Goal: Information Seeking & Learning: Find contact information

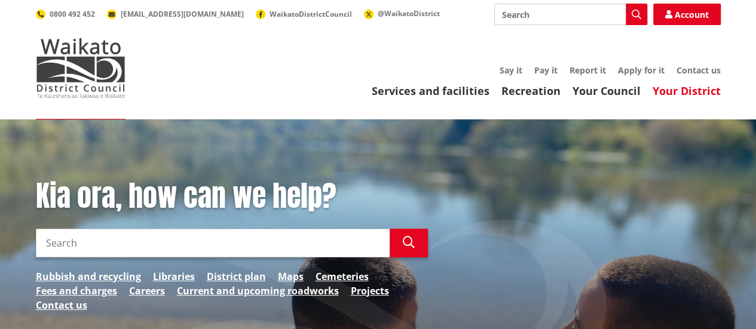
click at [684, 91] on link "Your District" at bounding box center [687, 91] width 68 height 14
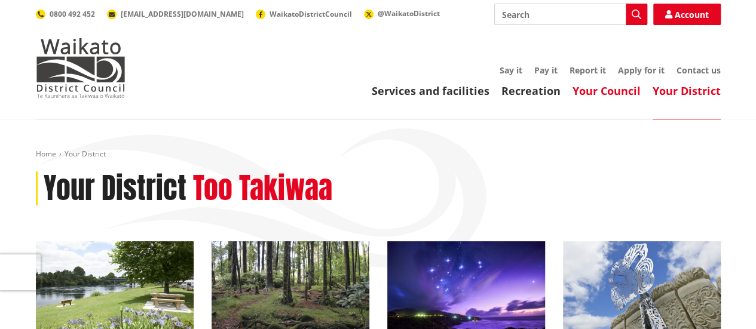
click at [606, 89] on link "Your Council" at bounding box center [606, 91] width 68 height 14
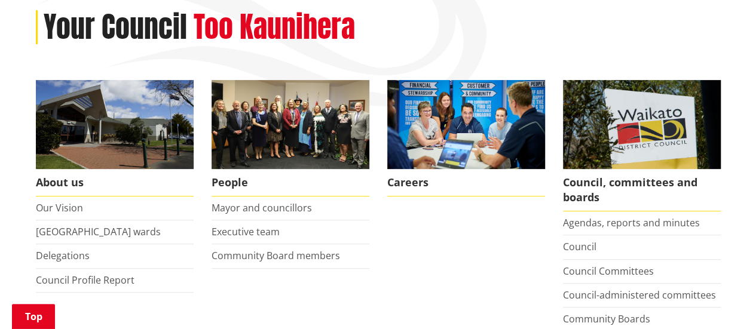
scroll to position [179, 0]
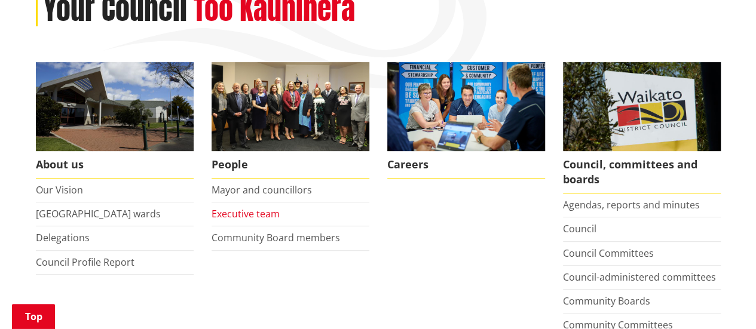
click at [236, 213] on link "Executive team" at bounding box center [246, 213] width 68 height 13
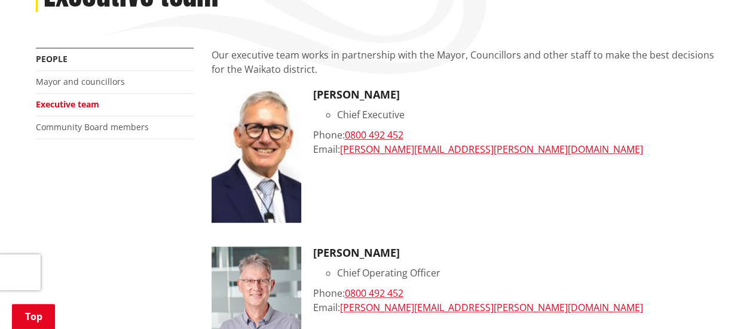
scroll to position [179, 0]
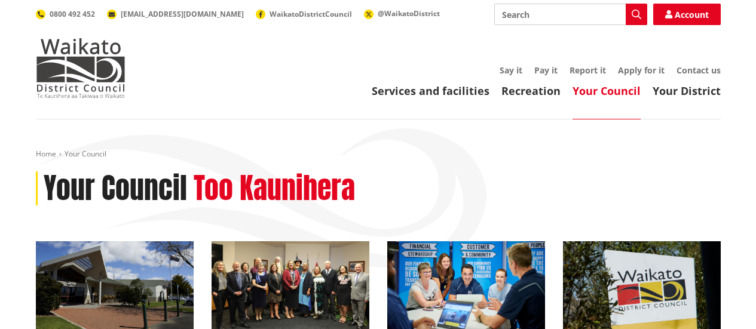
scroll to position [179, 0]
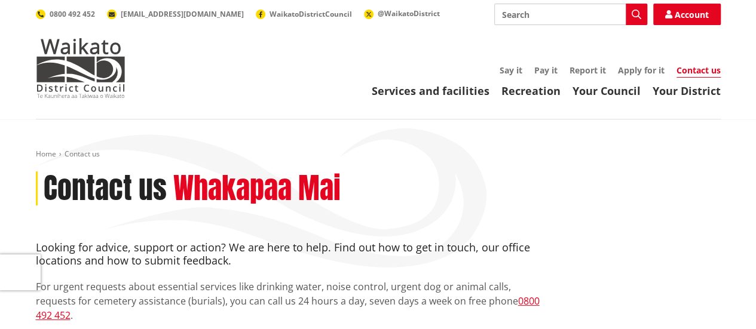
click at [540, 14] on input "Search" at bounding box center [570, 15] width 153 height 22
type input "head office"
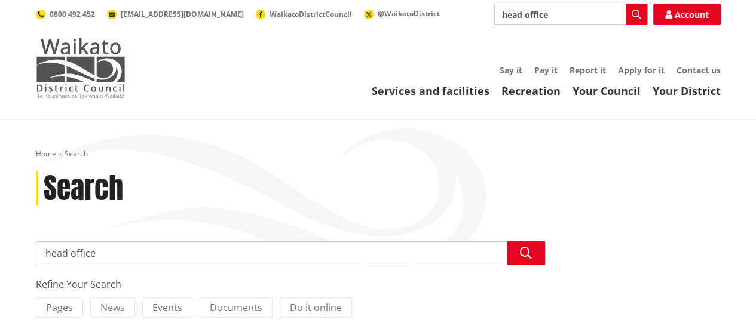
click at [60, 62] on img at bounding box center [81, 68] width 90 height 60
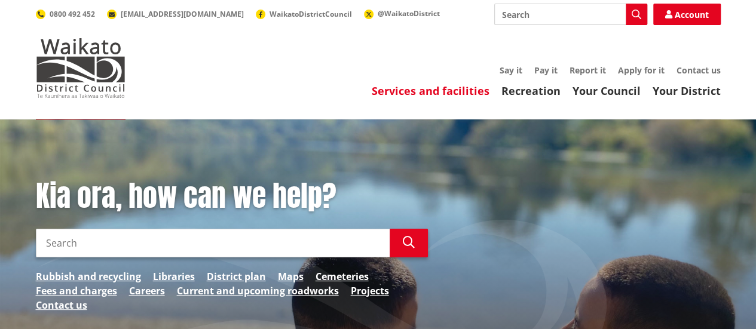
click at [414, 89] on link "Services and facilities" at bounding box center [431, 91] width 118 height 14
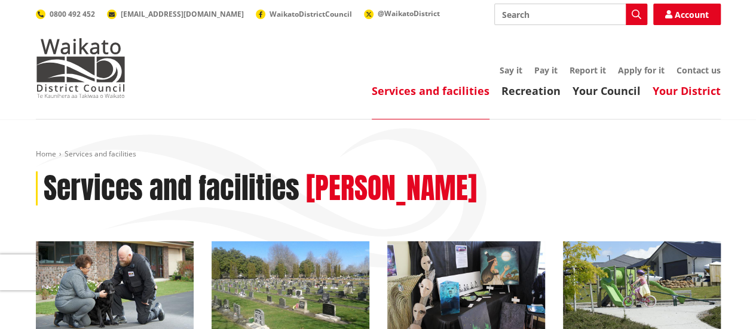
click at [690, 89] on link "Your District" at bounding box center [687, 91] width 68 height 14
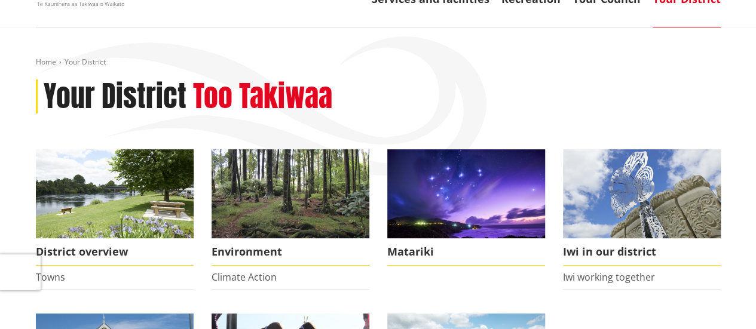
scroll to position [120, 0]
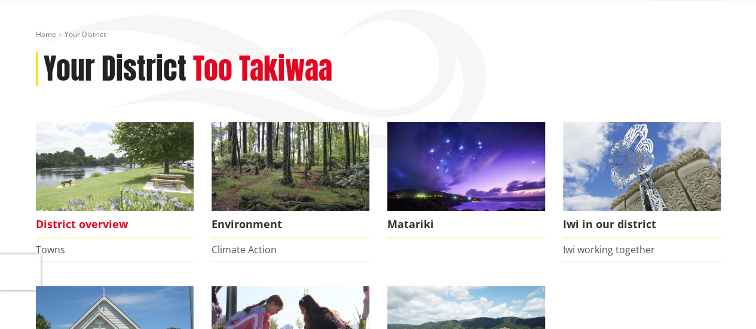
click at [106, 186] on img at bounding box center [115, 166] width 158 height 89
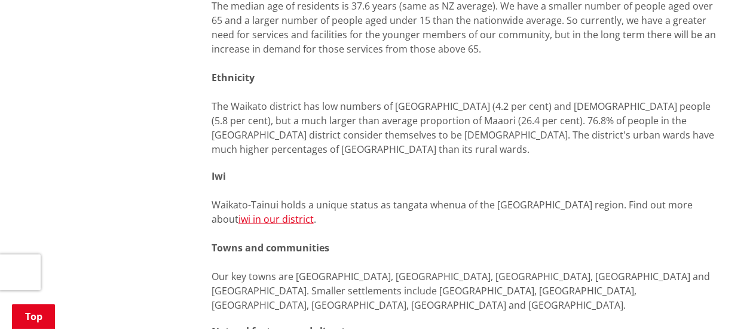
scroll to position [956, 0]
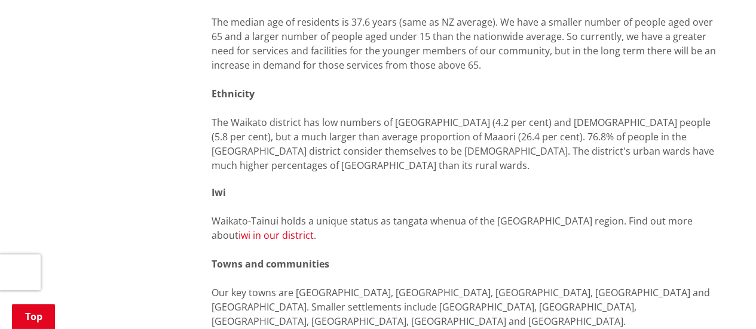
click at [314, 228] on link "iwi in our district" at bounding box center [275, 234] width 75 height 13
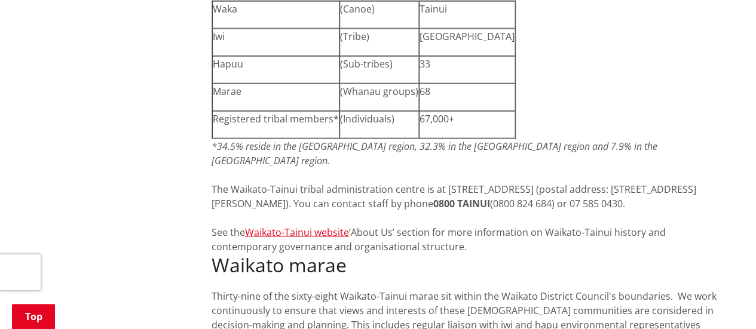
scroll to position [1255, 0]
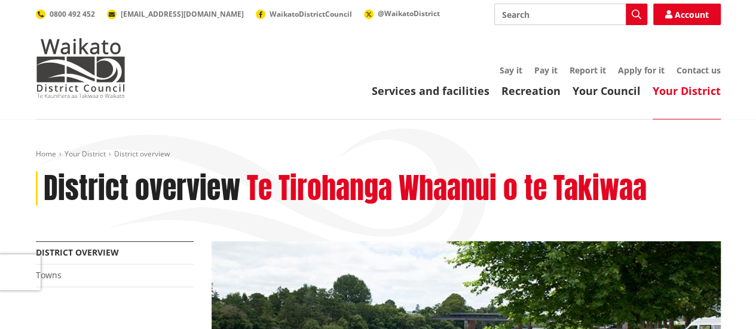
click at [680, 90] on link "Your District" at bounding box center [687, 91] width 68 height 14
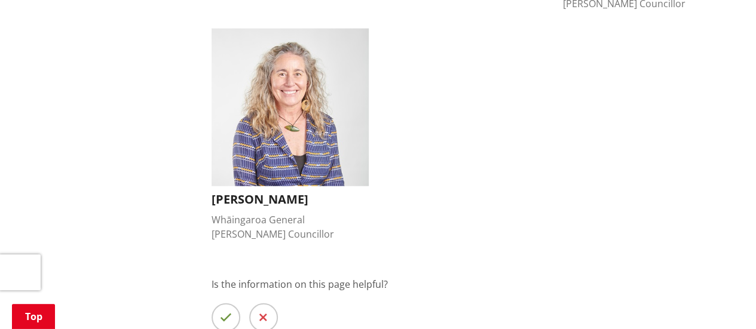
scroll to position [1135, 0]
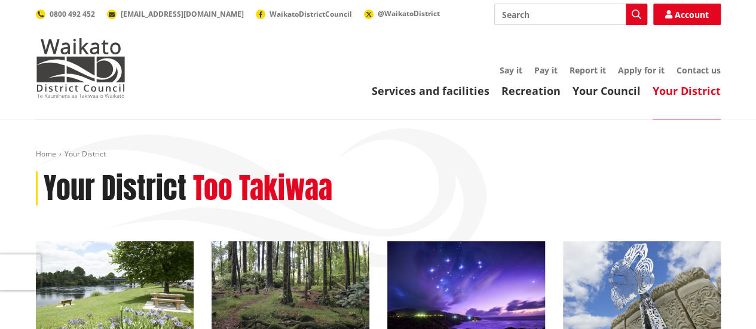
click at [556, 11] on input "Search" at bounding box center [570, 15] width 153 height 22
type input "offices"
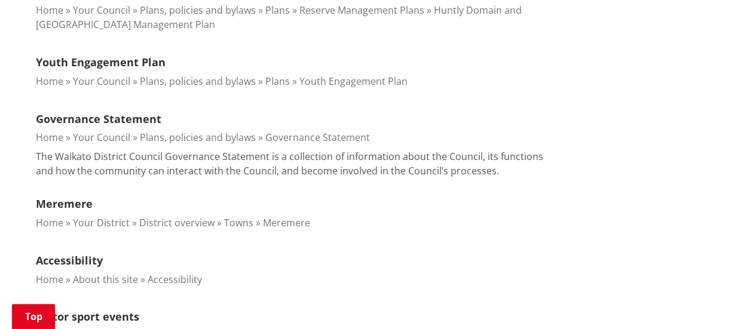
scroll to position [657, 0]
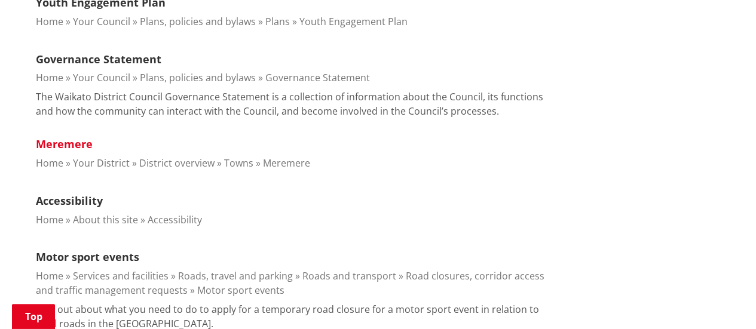
click at [71, 140] on link "Meremere" at bounding box center [64, 144] width 57 height 14
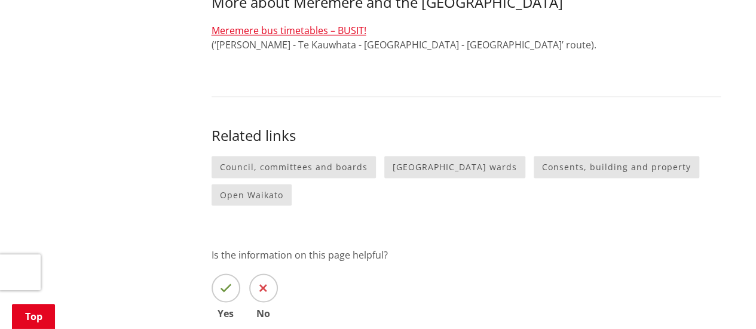
scroll to position [1016, 0]
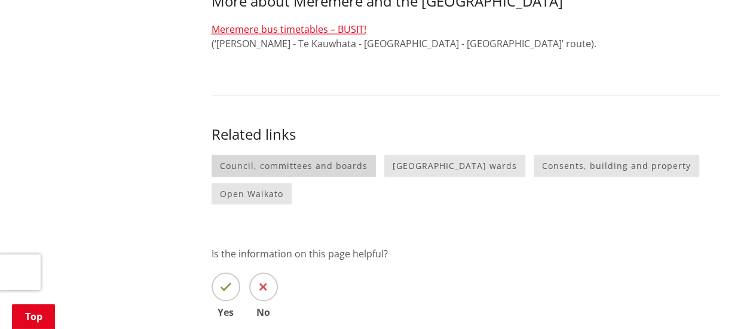
click at [300, 155] on link "Council, committees and boards" at bounding box center [294, 166] width 164 height 22
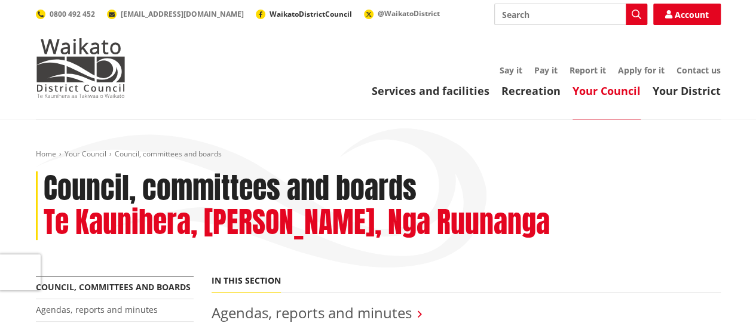
click at [270, 11] on span "WaikatoDistrictCouncil" at bounding box center [311, 14] width 82 height 10
